Goal: Information Seeking & Learning: Learn about a topic

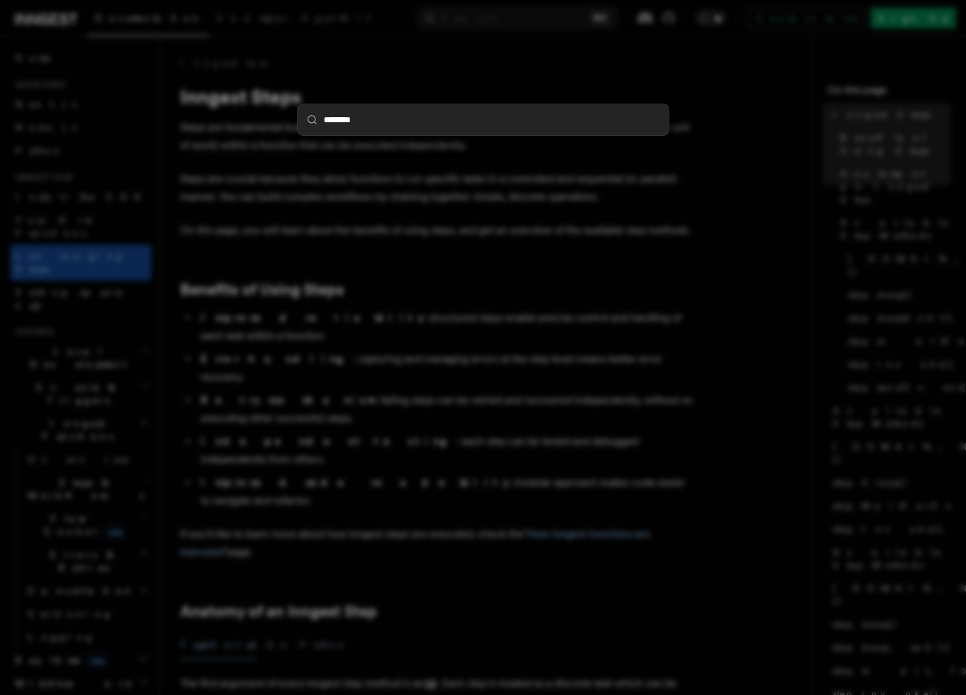
scroll to position [335, 0]
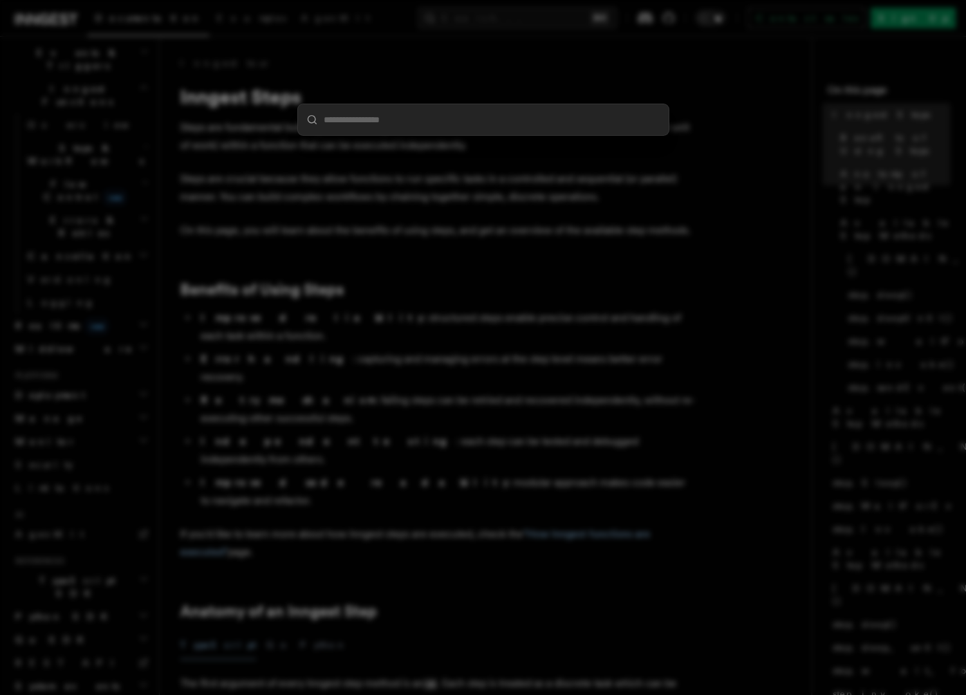
click at [404, 323] on div at bounding box center [483, 347] width 966 height 695
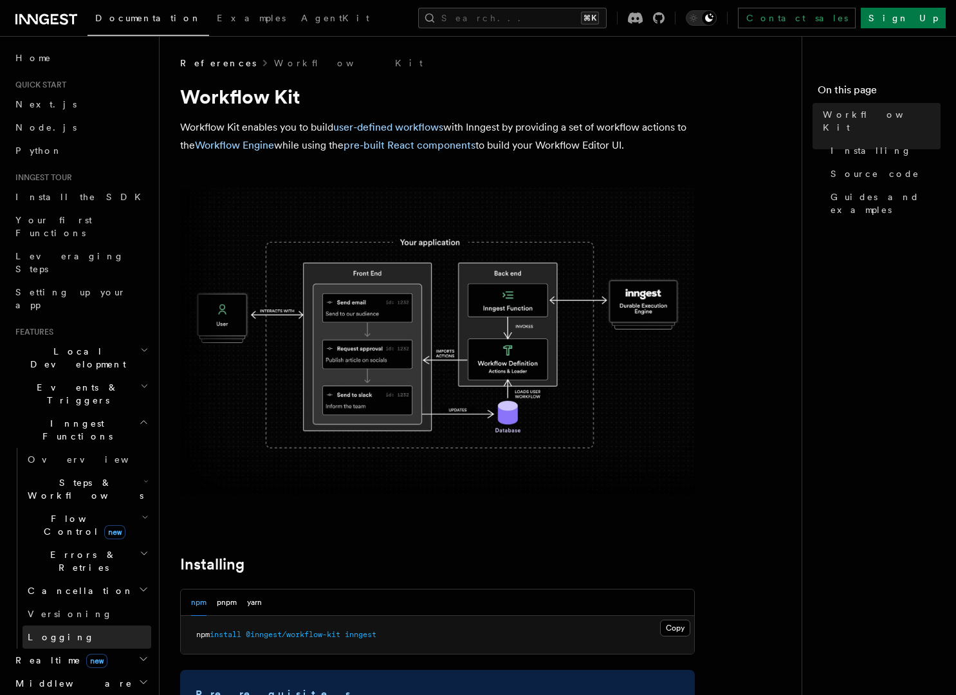
scroll to position [451, 0]
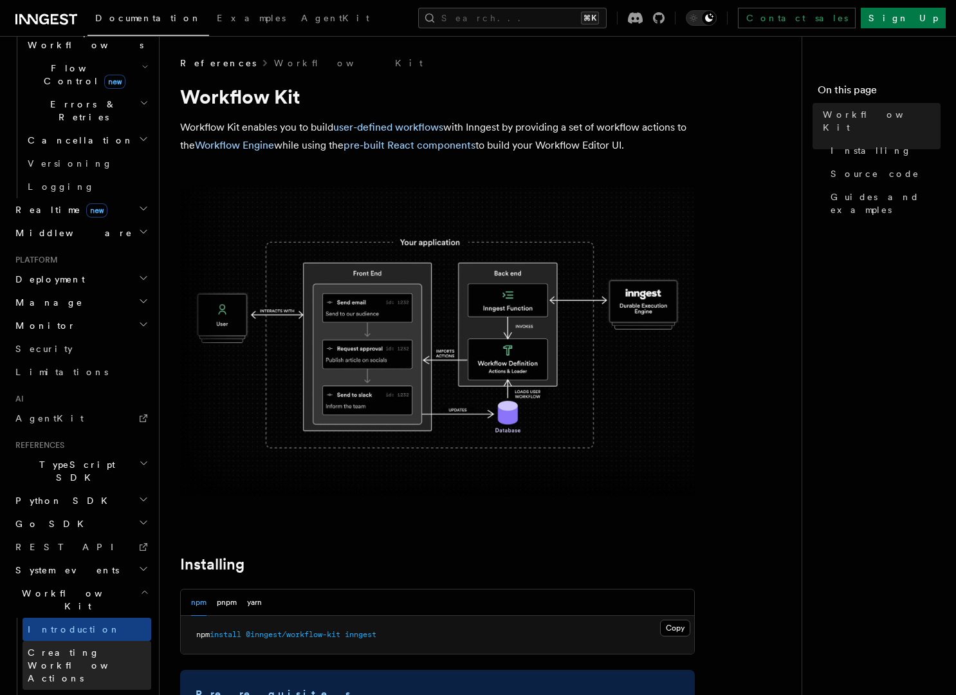
click at [117, 646] on span "Creating Workflow Actions" at bounding box center [90, 665] width 124 height 39
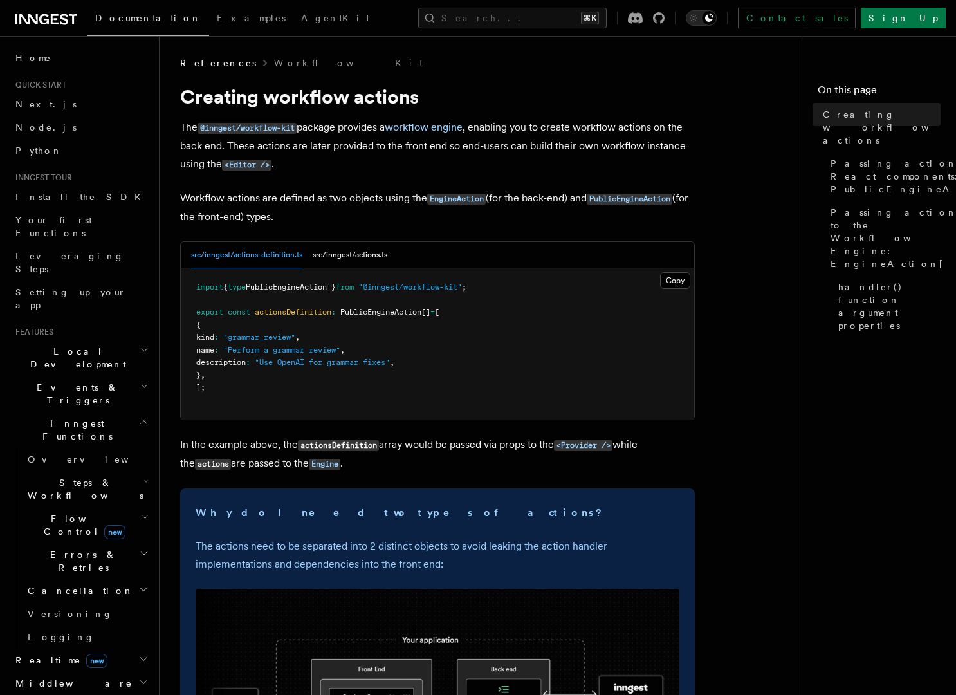
click at [97, 476] on span "Steps & Workflows" at bounding box center [83, 489] width 121 height 26
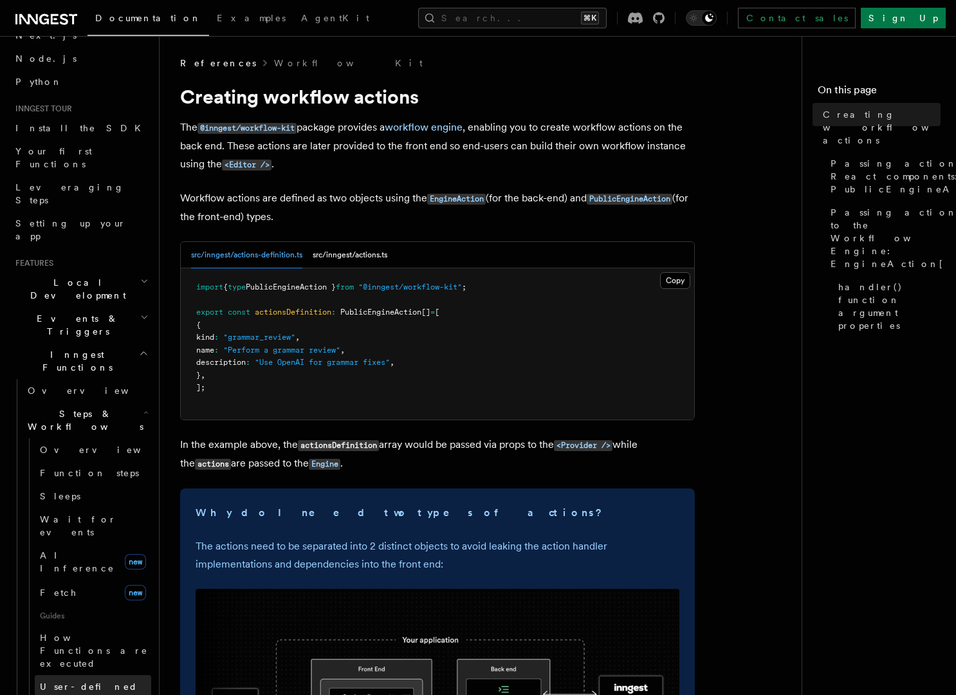
scroll to position [80, 0]
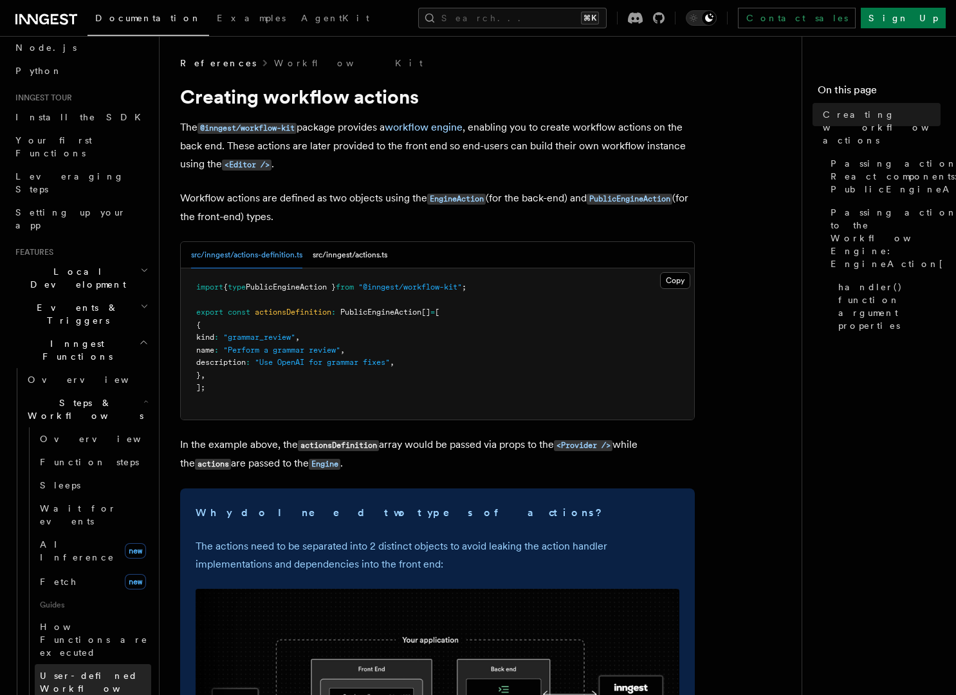
click at [107, 671] on span "User-defined Workflows" at bounding box center [98, 682] width 116 height 23
